Goal: Task Accomplishment & Management: Complete application form

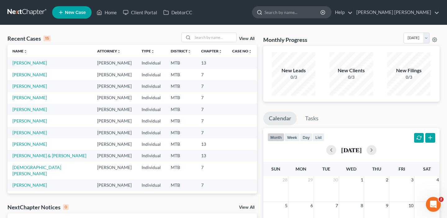
click at [286, 15] on input "search" at bounding box center [292, 12] width 57 height 11
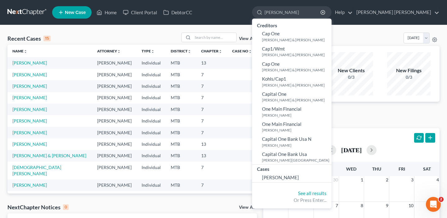
type input "[PERSON_NAME]"
click at [117, 34] on div "Recent Cases 15 View All" at bounding box center [131, 39] width 249 height 12
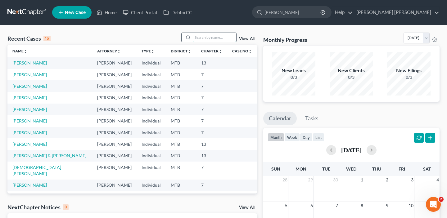
click at [220, 35] on input "search" at bounding box center [214, 37] width 43 height 9
type input "[PERSON_NAME]"
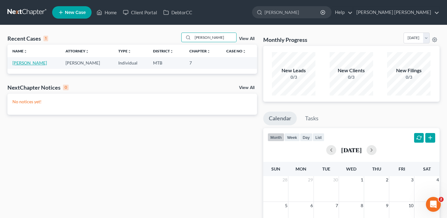
click at [27, 62] on link "[PERSON_NAME]" at bounding box center [29, 62] width 34 height 5
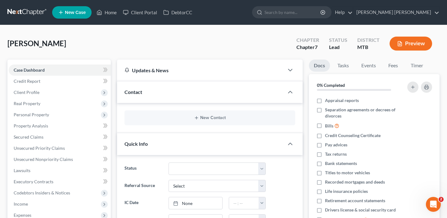
click at [407, 46] on button "Preview" at bounding box center [410, 44] width 42 height 14
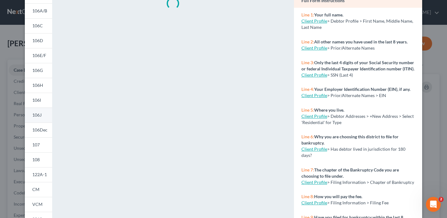
scroll to position [65, 0]
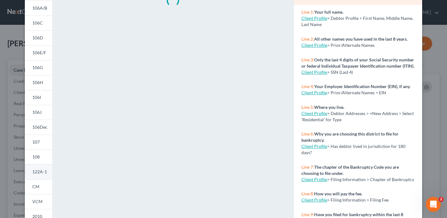
click at [40, 172] on span "122A-1" at bounding box center [39, 171] width 15 height 5
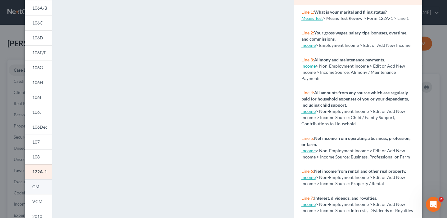
click at [38, 185] on span "CM" at bounding box center [35, 186] width 7 height 5
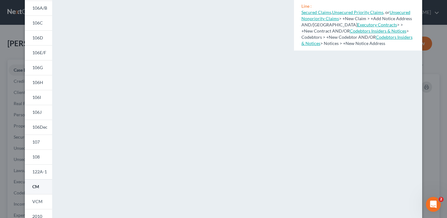
click at [34, 186] on span "CM" at bounding box center [35, 186] width 7 height 5
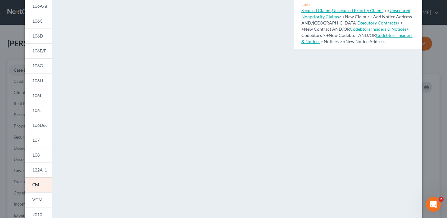
scroll to position [131, 0]
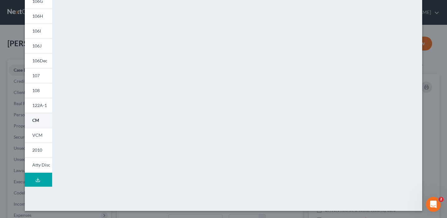
click at [39, 119] on link "CM" at bounding box center [38, 120] width 27 height 15
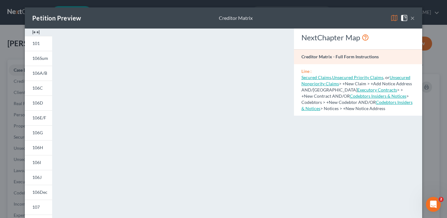
click at [414, 20] on button "×" at bounding box center [412, 17] width 4 height 7
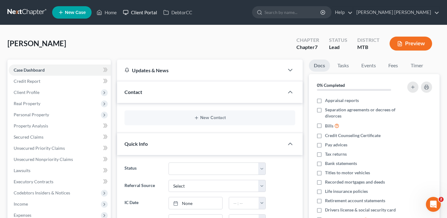
click at [149, 13] on link "Client Portal" at bounding box center [140, 12] width 40 height 11
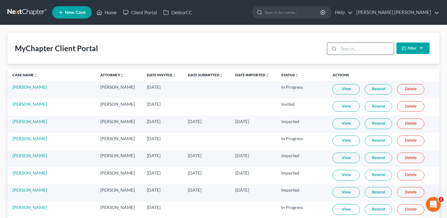
click at [362, 48] on input "search" at bounding box center [365, 49] width 55 height 12
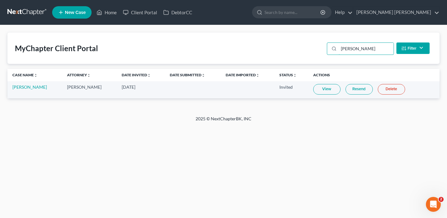
type input "[PERSON_NAME]"
click at [327, 90] on link "View" at bounding box center [326, 89] width 27 height 11
click at [28, 85] on link "[PERSON_NAME]" at bounding box center [29, 86] width 34 height 5
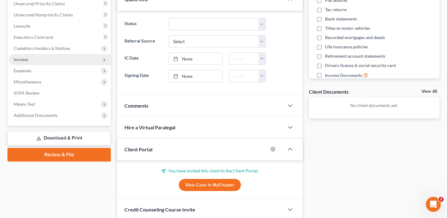
scroll to position [145, 0]
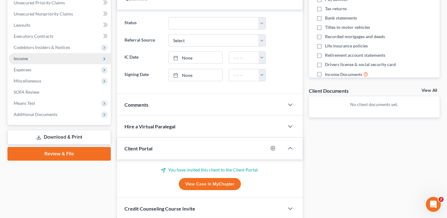
click at [28, 59] on span "Income" at bounding box center [60, 58] width 102 height 11
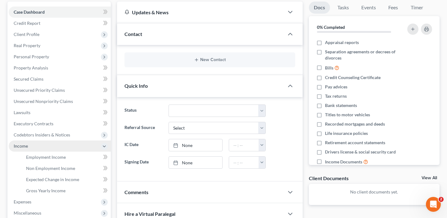
scroll to position [56, 0]
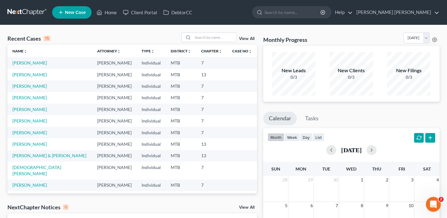
click at [73, 11] on span "New Case" at bounding box center [75, 12] width 21 height 5
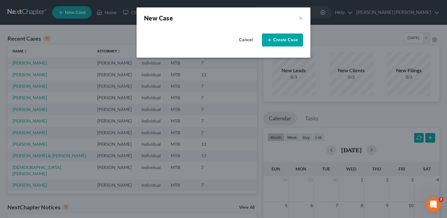
select select "47"
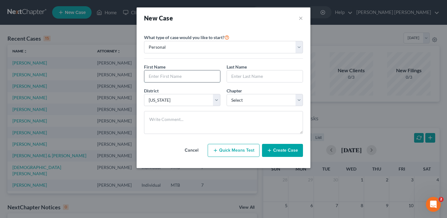
click at [177, 71] on input "text" at bounding box center [182, 76] width 76 height 12
type input "Melissa"
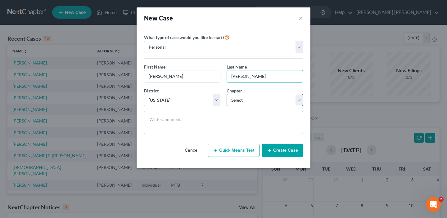
type input "Sims"
click at [257, 100] on select "Select 7 11 12 13" at bounding box center [264, 100] width 76 height 12
select select "0"
click at [226, 94] on select "Select 7 11 12 13" at bounding box center [264, 100] width 76 height 12
click at [278, 151] on button "Create Case" at bounding box center [282, 150] width 41 height 13
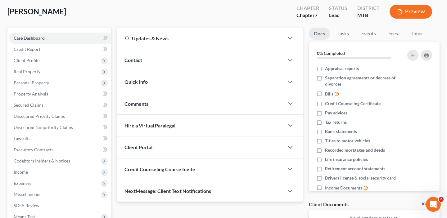
scroll to position [43, 0]
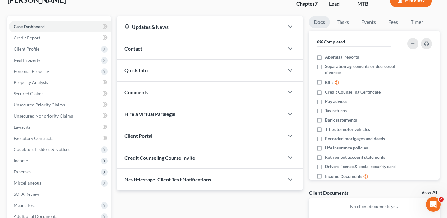
click at [155, 134] on div "Client Portal" at bounding box center [200, 135] width 167 height 21
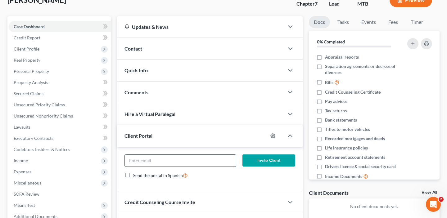
click at [155, 161] on input "email" at bounding box center [180, 161] width 111 height 12
paste input "mrsmelissa13@gmail.com"
type input "mrsmelissa13@gmail.com"
click at [265, 162] on button "Invite Client" at bounding box center [268, 160] width 53 height 12
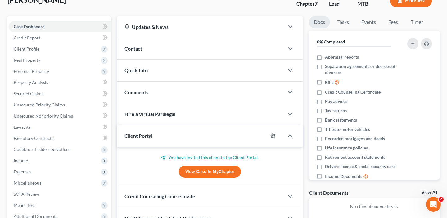
scroll to position [0, 0]
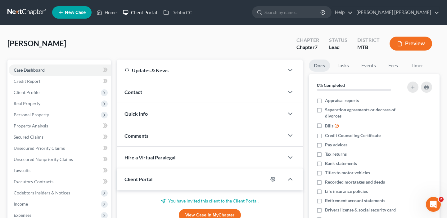
click at [141, 10] on link "Client Portal" at bounding box center [140, 12] width 40 height 11
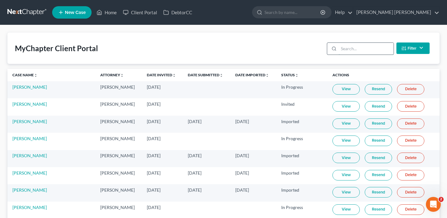
click at [350, 51] on input "search" at bounding box center [365, 49] width 55 height 12
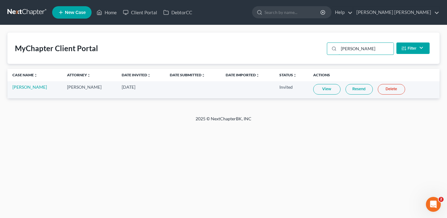
type input "sims"
click at [327, 87] on link "View" at bounding box center [326, 89] width 27 height 11
click at [24, 86] on link "Melissa Sims" at bounding box center [29, 86] width 34 height 5
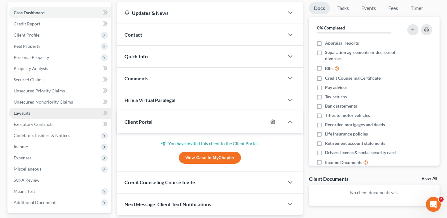
scroll to position [60, 0]
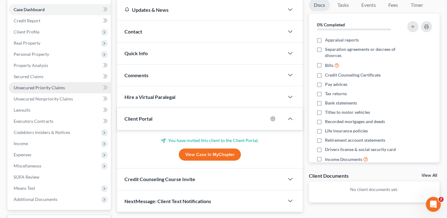
click at [56, 89] on span "Unsecured Priority Claims" at bounding box center [39, 87] width 51 height 5
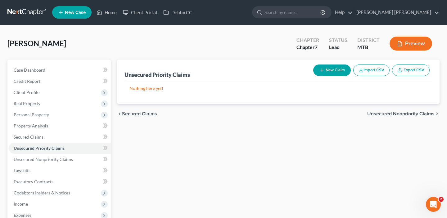
click at [341, 69] on button "New Claim" at bounding box center [332, 69] width 38 height 11
select select "0"
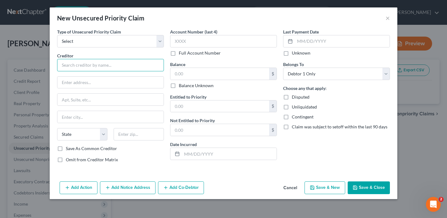
click at [115, 65] on input "text" at bounding box center [110, 65] width 107 height 12
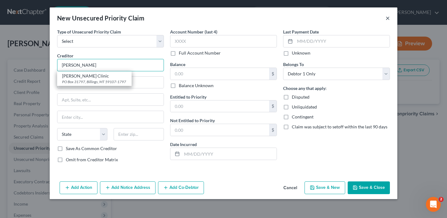
type input "Billings"
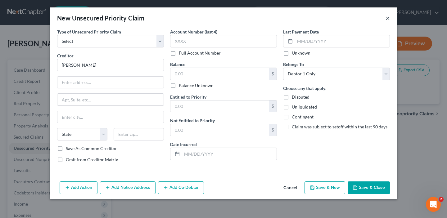
click at [386, 18] on button "×" at bounding box center [387, 17] width 4 height 7
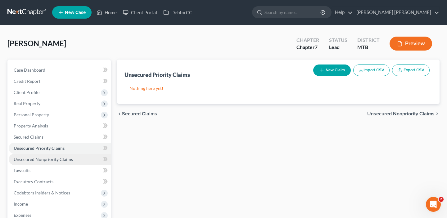
click at [86, 161] on link "Unsecured Nonpriority Claims" at bounding box center [60, 159] width 102 height 11
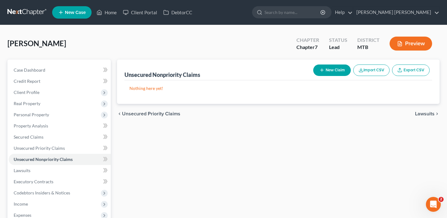
click at [335, 67] on button "New Claim" at bounding box center [332, 69] width 38 height 11
select select "0"
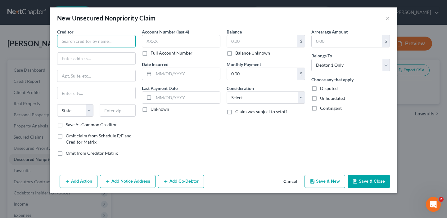
click at [107, 42] on input "text" at bounding box center [96, 41] width 78 height 12
type input "Billings Clinic"
click at [375, 189] on div "Add Action Add Notice Address Add Co-Debtor Cancel Save & New Save & Close" at bounding box center [223, 182] width 347 height 20
click at [374, 184] on button "Save & Close" at bounding box center [368, 181] width 42 height 13
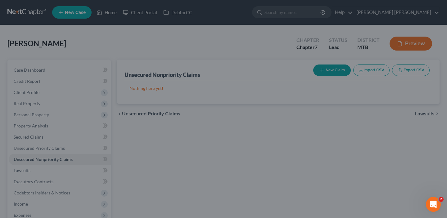
type input "0.00"
